Goal: Task Accomplishment & Management: Manage account settings

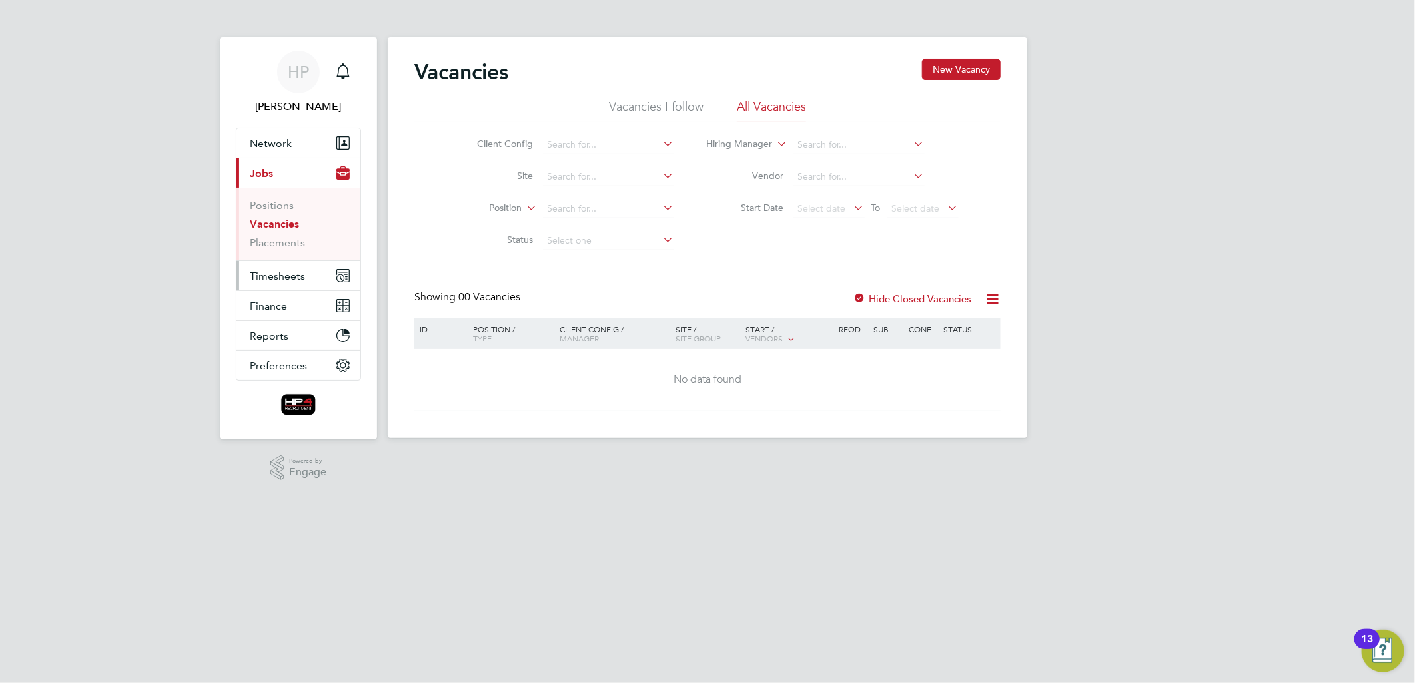
click at [277, 278] on span "Timesheets" at bounding box center [277, 276] width 55 height 13
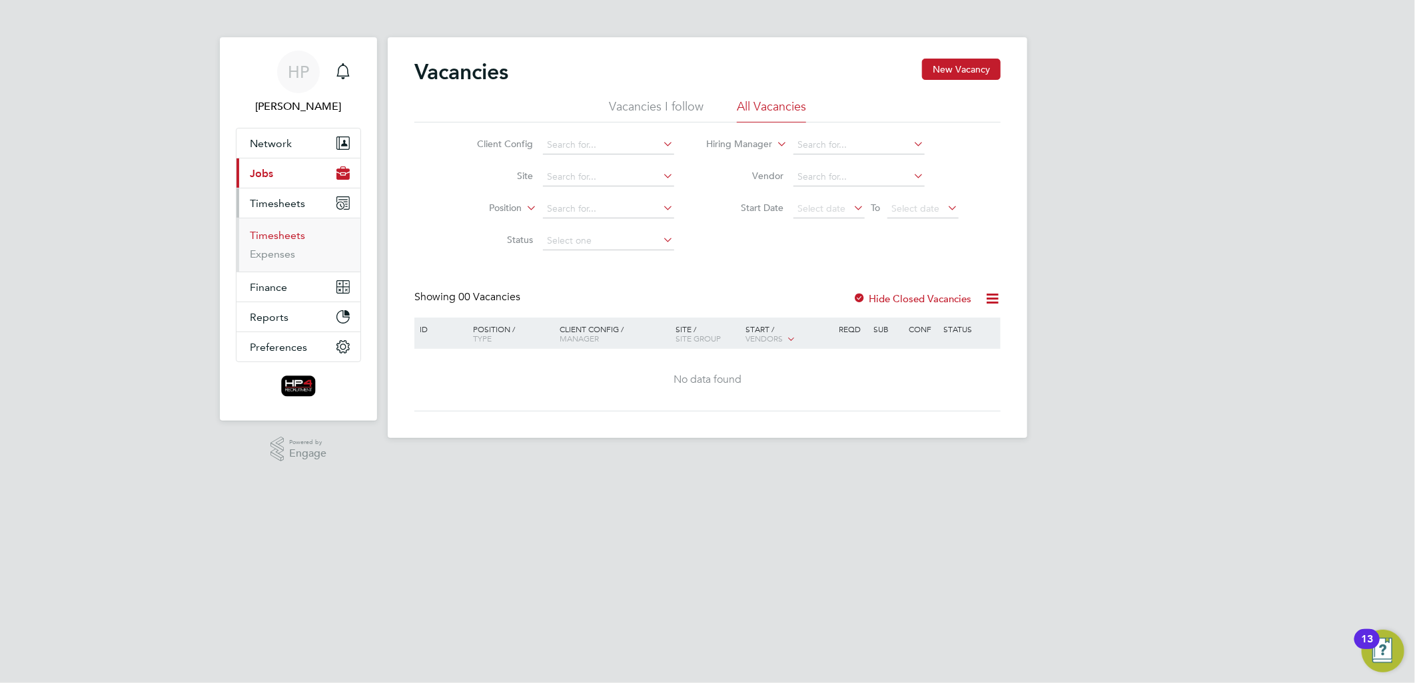
drag, startPoint x: 289, startPoint y: 240, endPoint x: 320, endPoint y: 233, distance: 31.5
click at [289, 240] on link "Timesheets" at bounding box center [277, 235] width 55 height 13
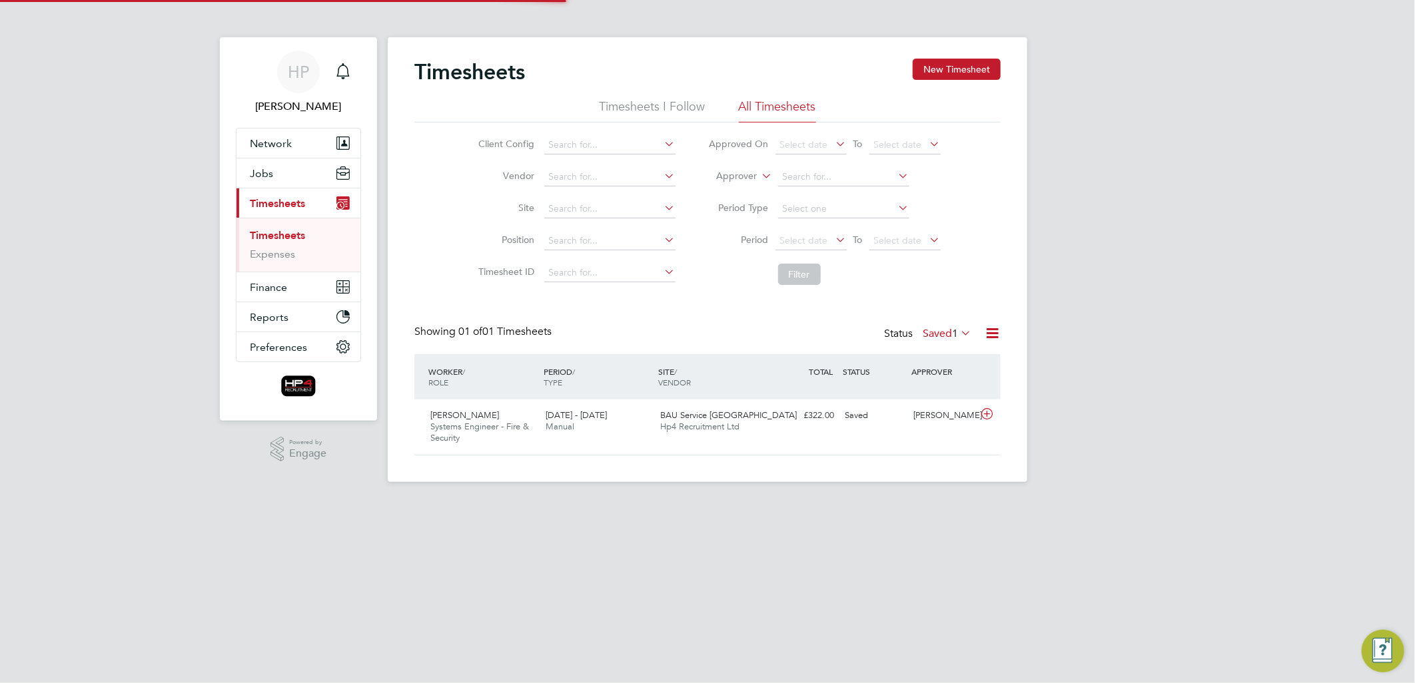
scroll to position [33, 116]
click at [966, 71] on button "New Timesheet" at bounding box center [957, 69] width 88 height 21
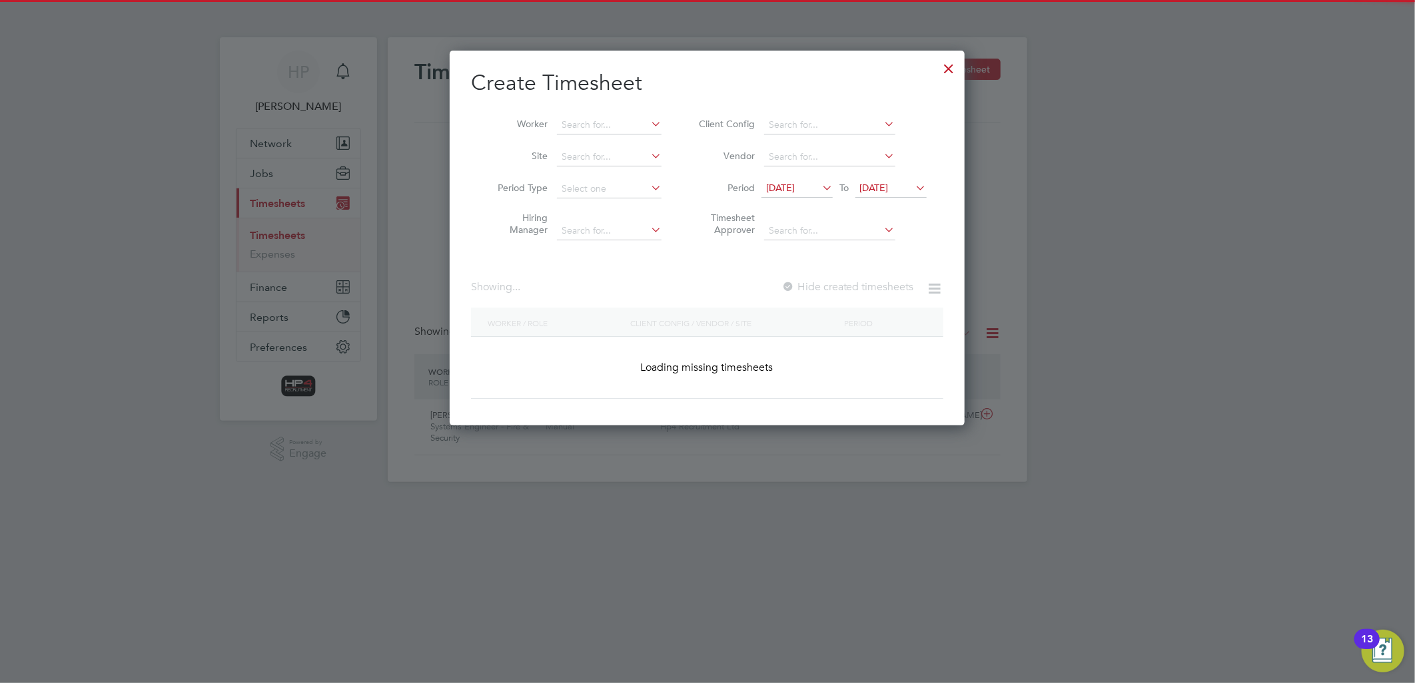
scroll to position [360, 516]
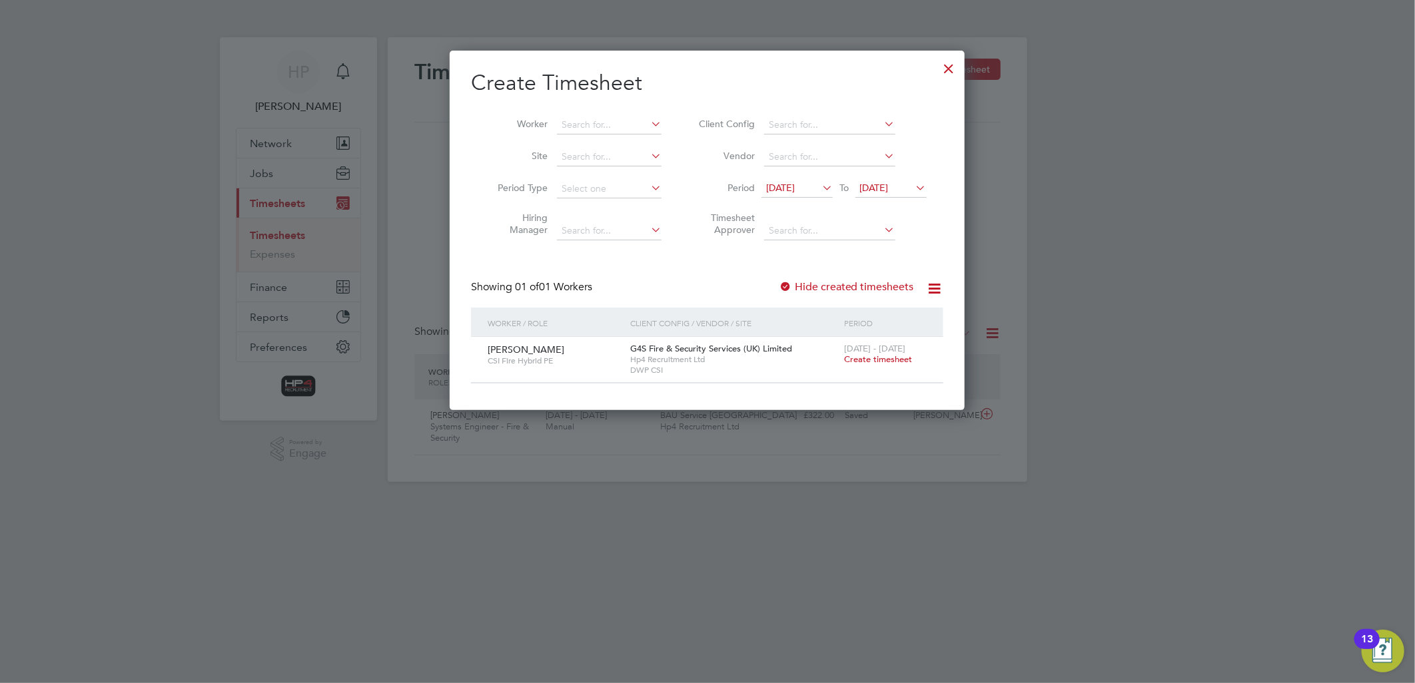
click at [875, 360] on span "Create timesheet" at bounding box center [878, 359] width 68 height 11
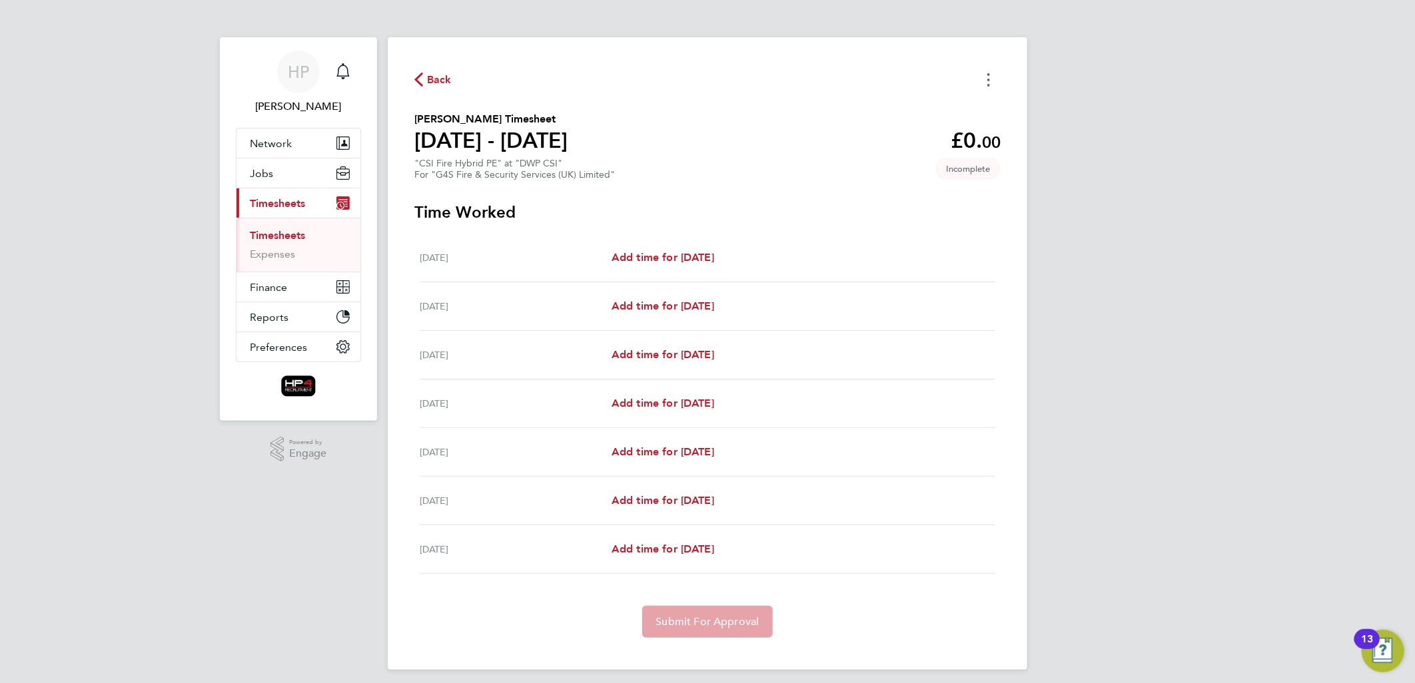
click at [989, 77] on icon "Timesheets Menu" at bounding box center [988, 79] width 3 height 13
click at [900, 113] on button "Mark as absent" at bounding box center [921, 109] width 160 height 27
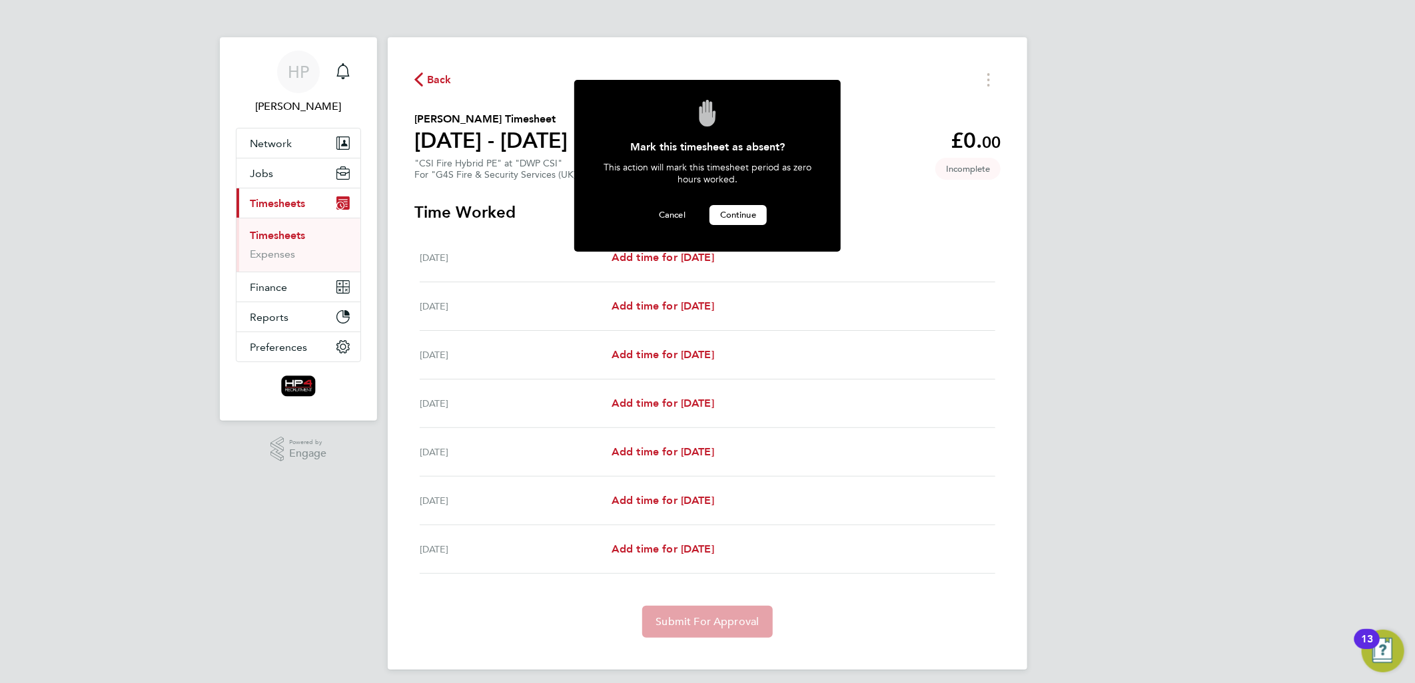
click at [739, 216] on span "Continue" at bounding box center [738, 214] width 36 height 11
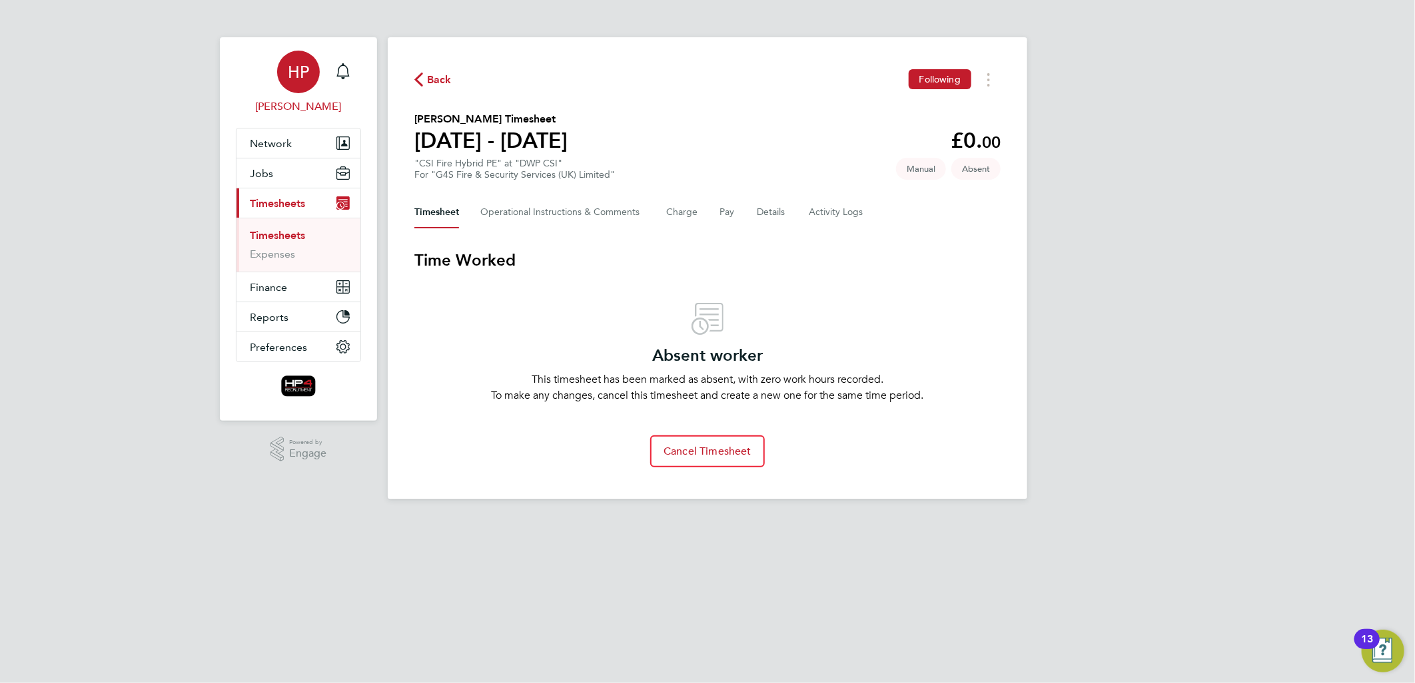
click at [292, 75] on span "HP" at bounding box center [298, 71] width 21 height 17
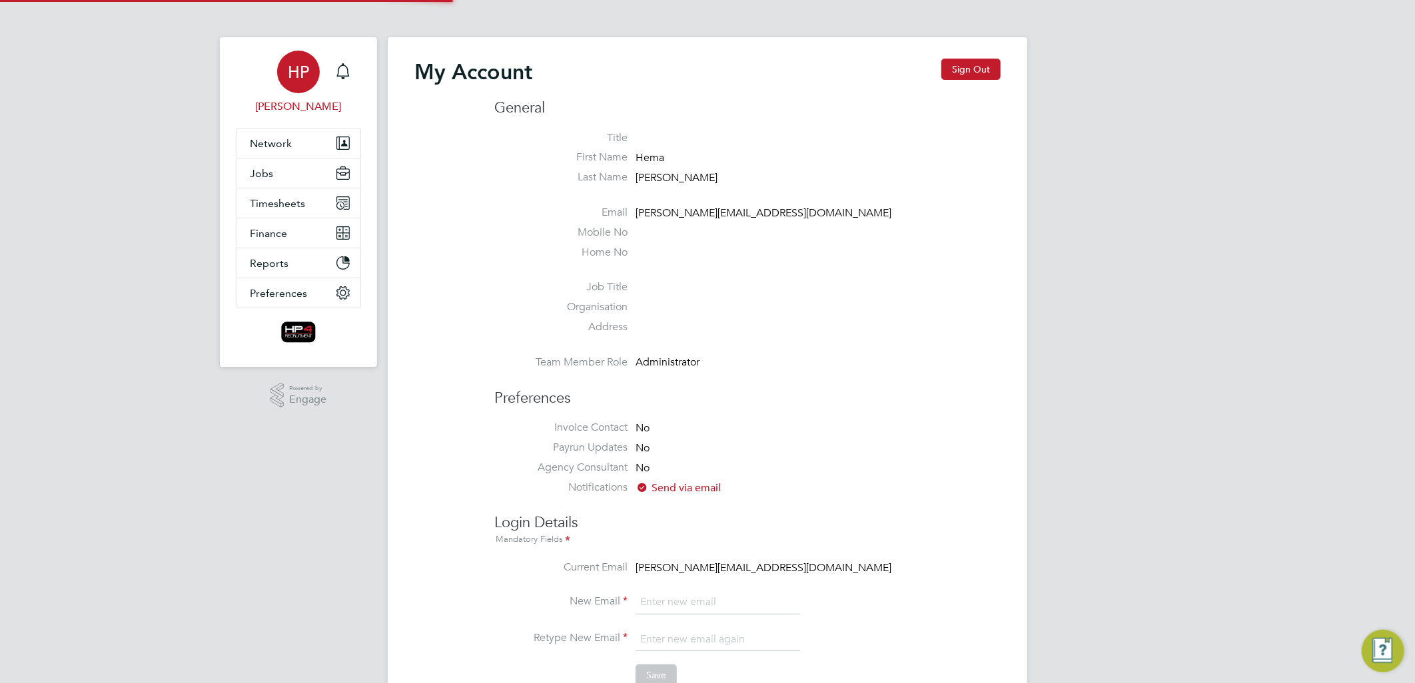
type input "[PERSON_NAME][EMAIL_ADDRESS][DOMAIN_NAME]"
